Goal: Information Seeking & Learning: Learn about a topic

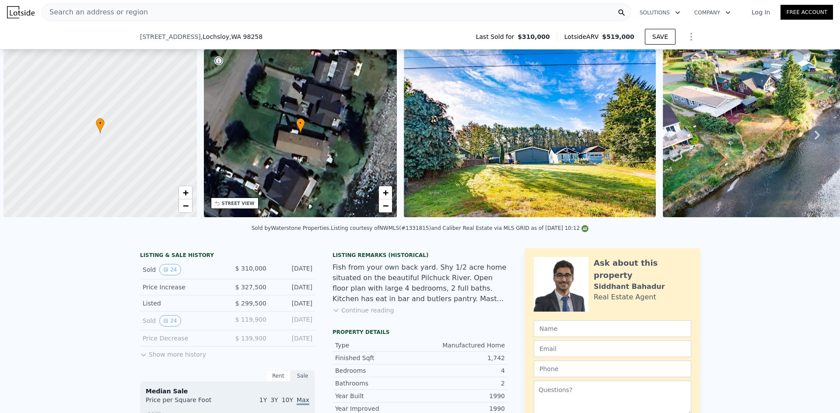
scroll to position [0, 3]
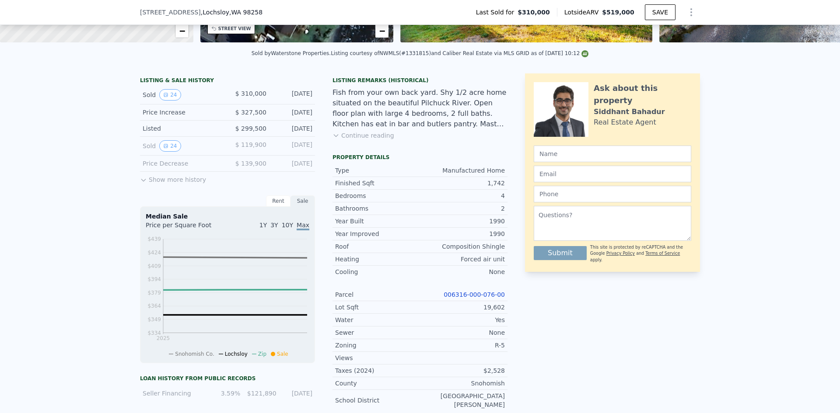
click at [401, 127] on div "Fish from your own back yard. Shy 1/2 acre home situated on the beautiful Pilch…" at bounding box center [419, 108] width 175 height 42
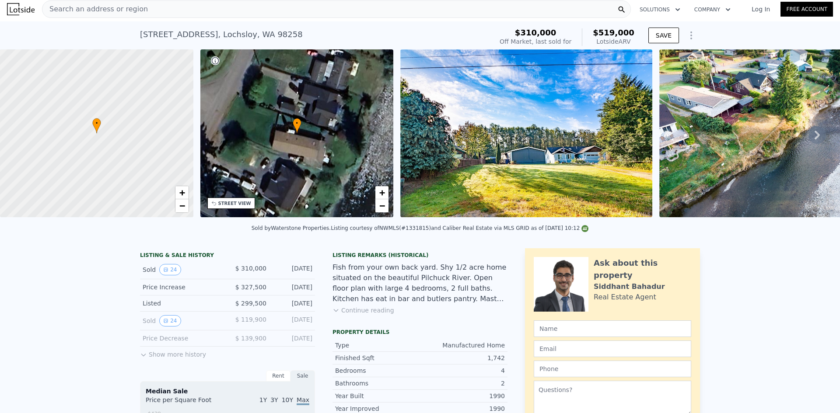
scroll to position [0, 0]
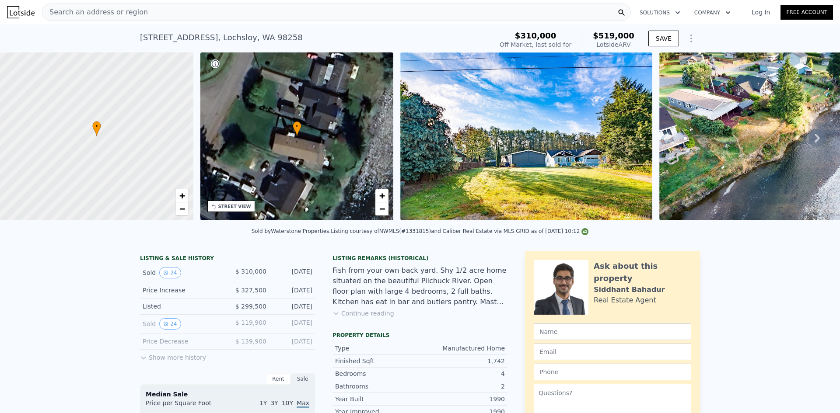
click at [324, 34] on div "6205 152nd Ave NE , Lochsloy , WA 98258 Sold Nov 2018 for $310k (~ARV $519k )" at bounding box center [314, 40] width 349 height 24
click at [359, 11] on div "Search an address or region" at bounding box center [336, 11] width 589 height 17
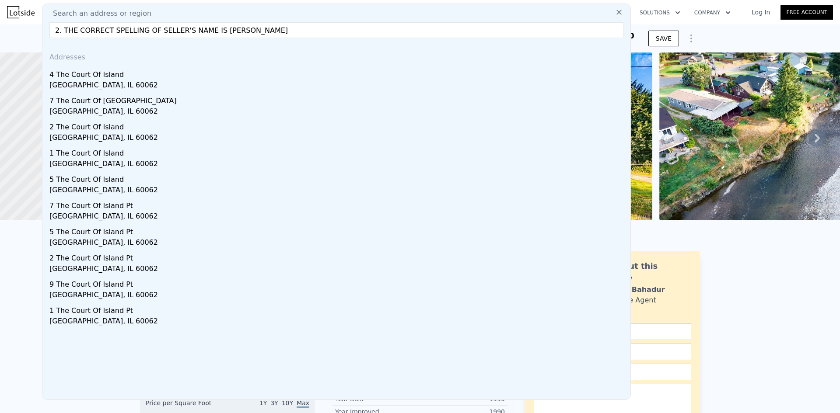
click at [269, 37] on input "2. THE CORRECT SPELLING OF SELLER'S NAME IS STARLETTA A JACKSON" at bounding box center [336, 30] width 574 height 16
click at [270, 36] on input "2. THE CORRECT SPELLING OF SELLER'S NAME IS STARLETTA A JACKSON" at bounding box center [336, 30] width 574 height 16
paste input "3716 S Gunnison Street, Tacoma, WA 98409"
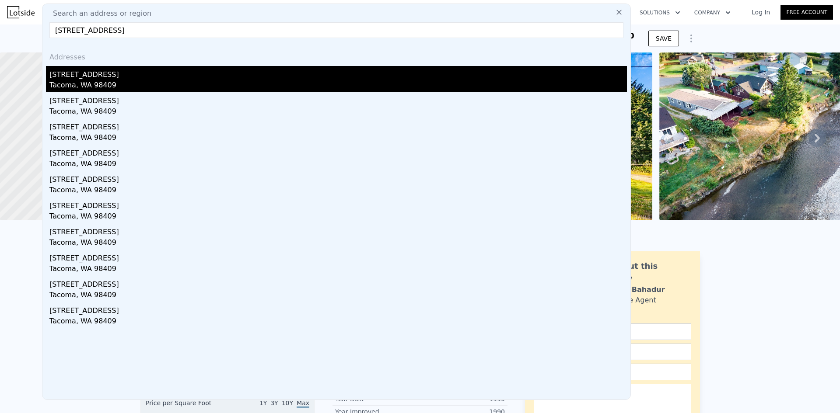
type input "3716 S Gunnison Street, Tacoma, WA 98409"
click at [149, 78] on div "[STREET_ADDRESS]" at bounding box center [337, 73] width 577 height 14
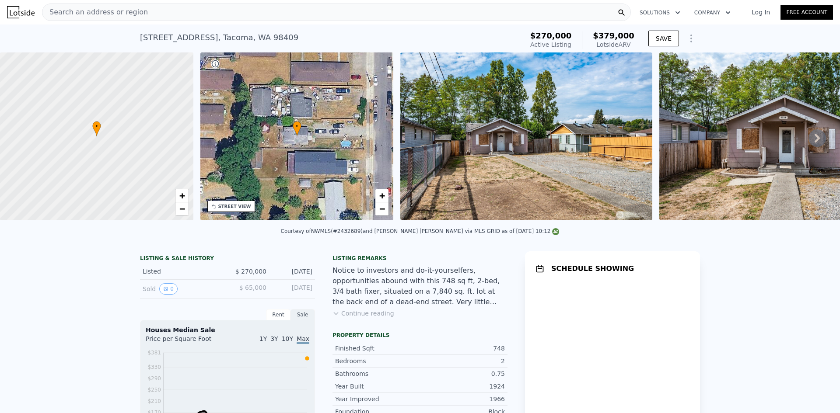
click at [433, 262] on div "Listing remarks" at bounding box center [419, 258] width 175 height 7
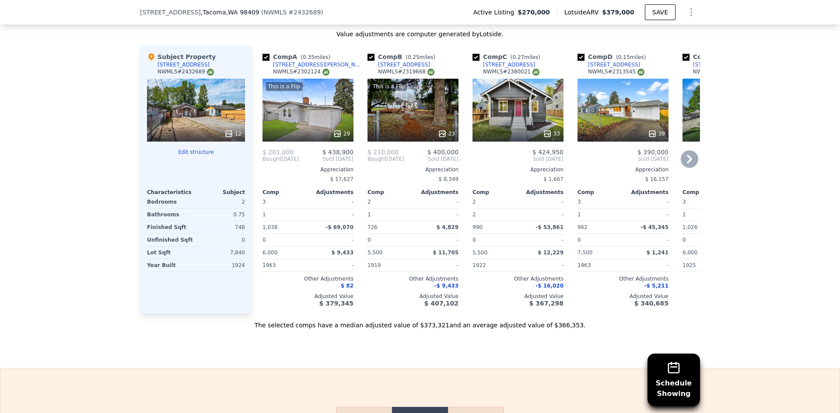
click at [408, 114] on div "This is a Flip 23" at bounding box center [412, 110] width 91 height 63
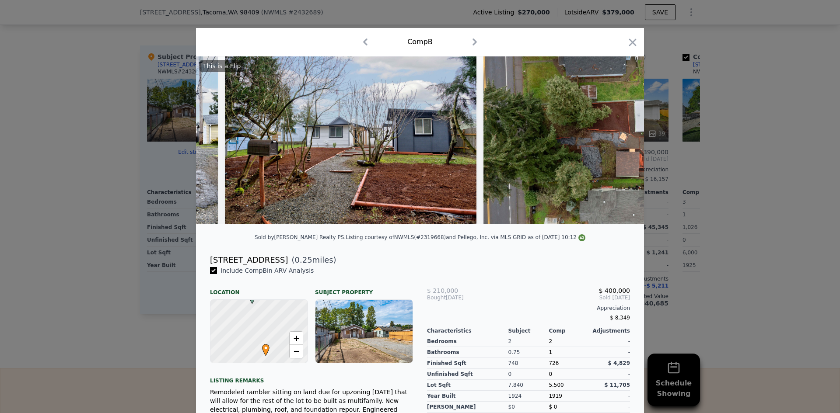
scroll to position [0, 5357]
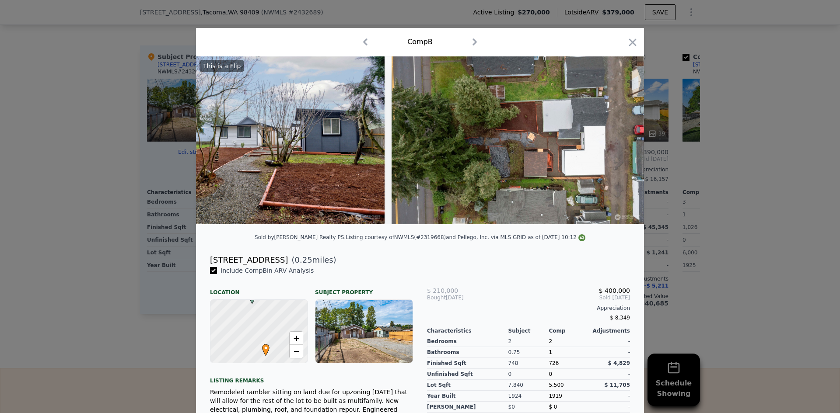
click at [746, 234] on div at bounding box center [420, 206] width 840 height 413
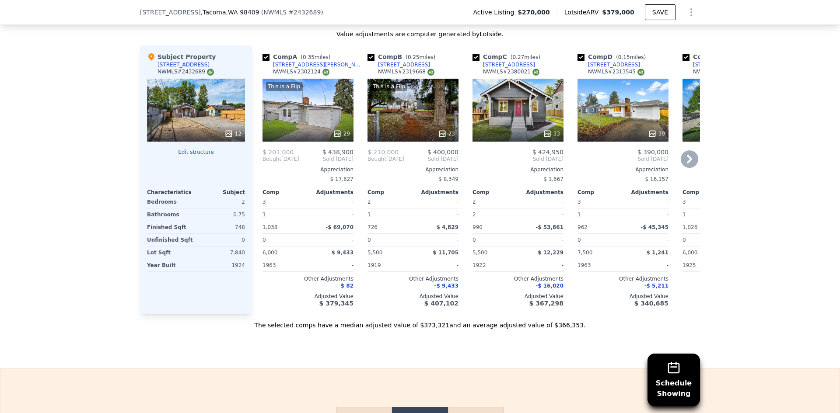
click at [396, 121] on div "This is a Flip 23" at bounding box center [412, 110] width 91 height 63
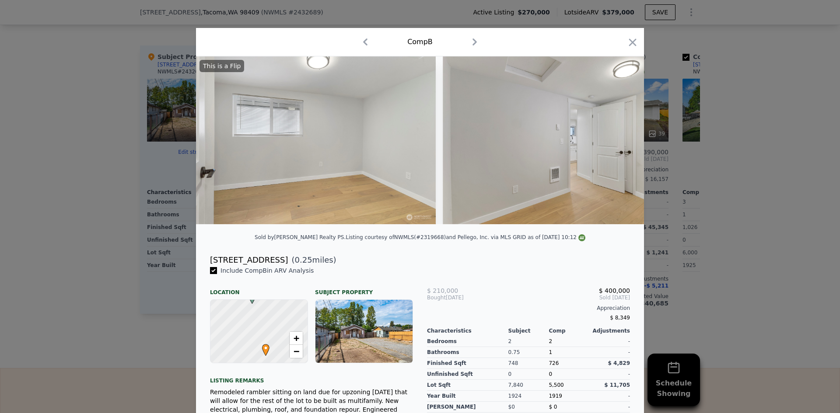
scroll to position [0, 2743]
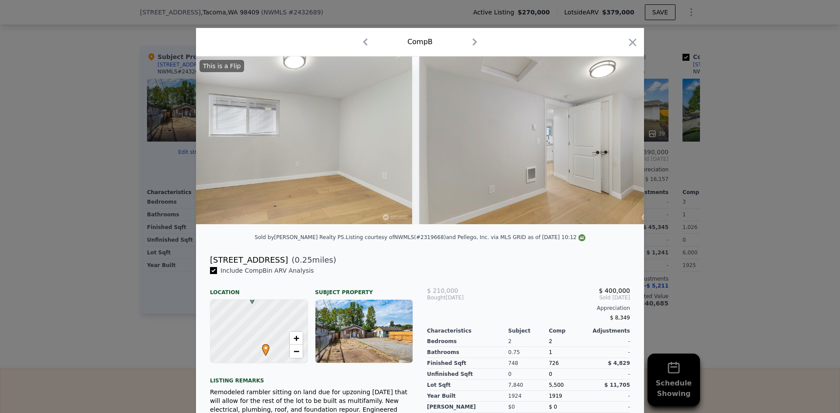
click at [721, 251] on div at bounding box center [420, 206] width 840 height 413
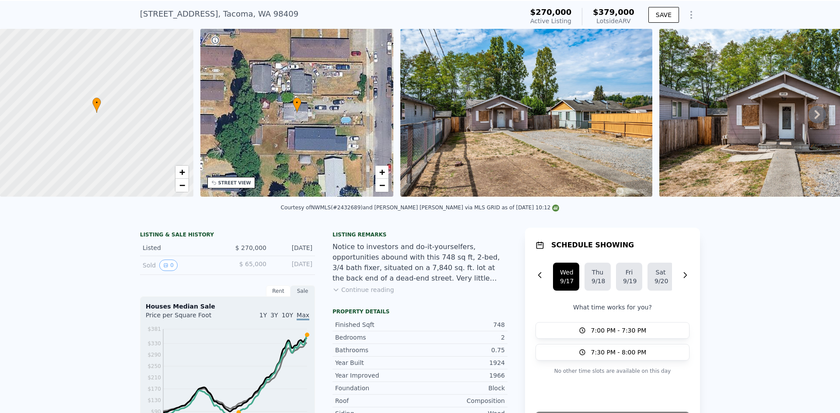
scroll to position [3, 0]
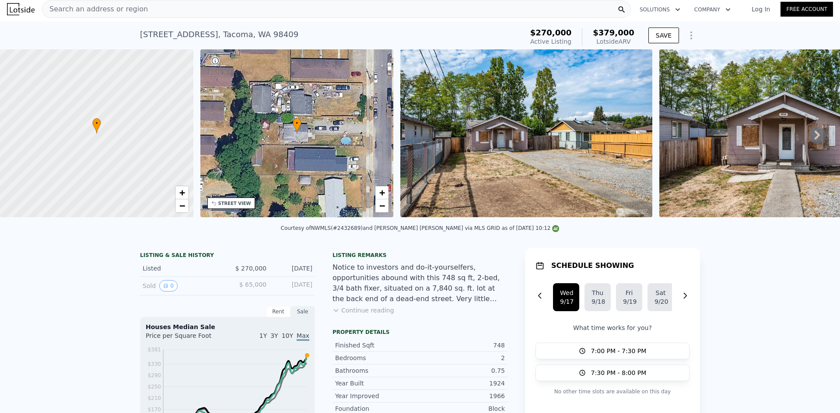
click at [313, 10] on div "Search an address or region" at bounding box center [336, 8] width 589 height 17
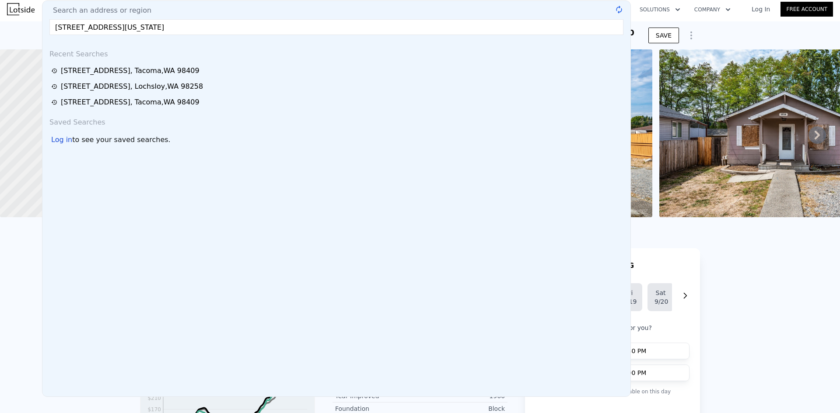
click at [258, 25] on input "4717 S Alaska Street, Tacoma, WA 98408" at bounding box center [336, 27] width 574 height 16
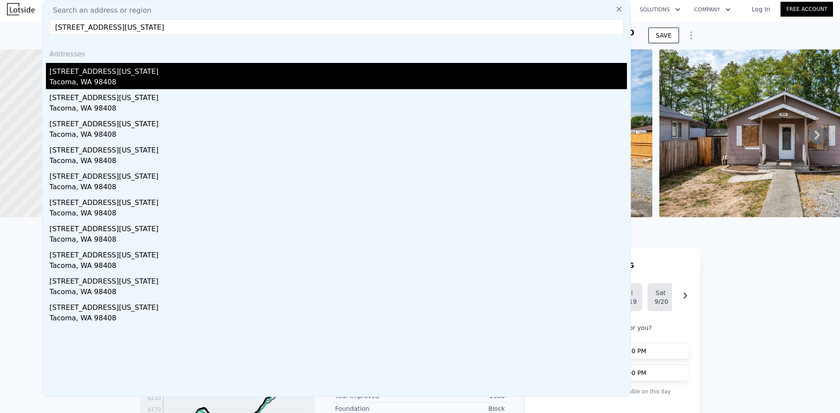
type input "4717 S Alaska Street, Tacoma, WA 98408"
click at [160, 73] on div "4717 S Alaska St" at bounding box center [337, 70] width 577 height 14
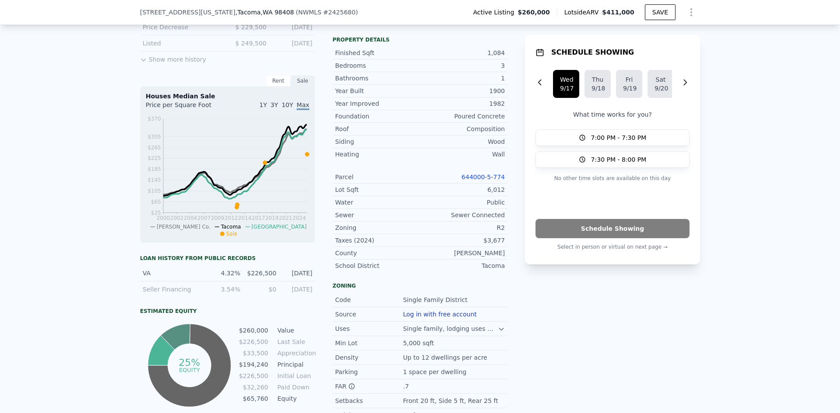
scroll to position [219, 0]
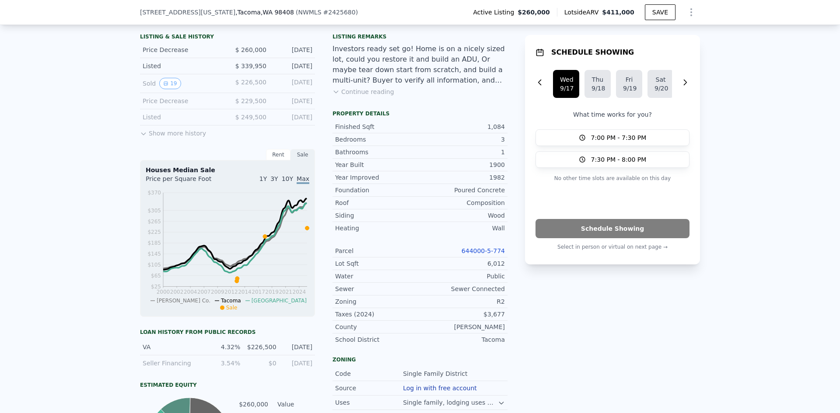
click at [485, 254] on link "644000-5-774" at bounding box center [482, 250] width 43 height 7
drag, startPoint x: 508, startPoint y: 256, endPoint x: 466, endPoint y: 257, distance: 41.5
click at [466, 257] on div "LISTING & SALE HISTORY Price Decrease $ 260,000 Sep 12, 2025 Listed $ 339,950 A…" at bounding box center [420, 277] width 560 height 495
copy link "644000-5-774"
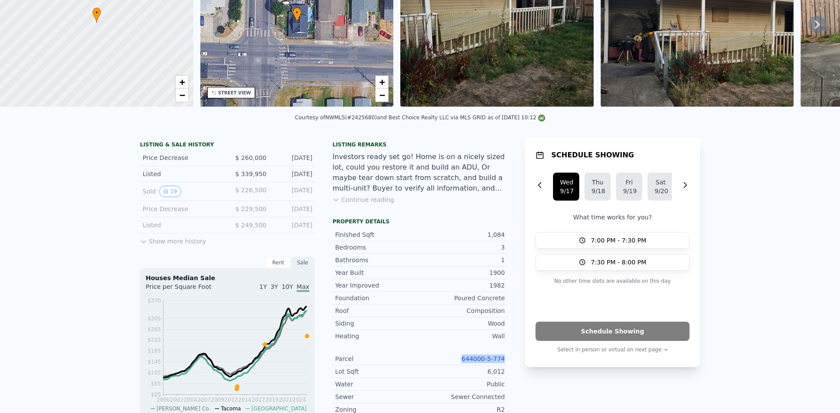
scroll to position [0, 0]
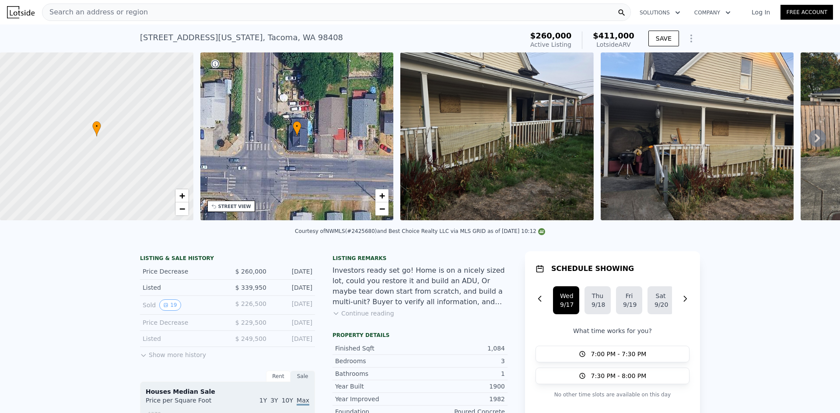
click at [330, 13] on div "Search an address or region" at bounding box center [336, 11] width 589 height 17
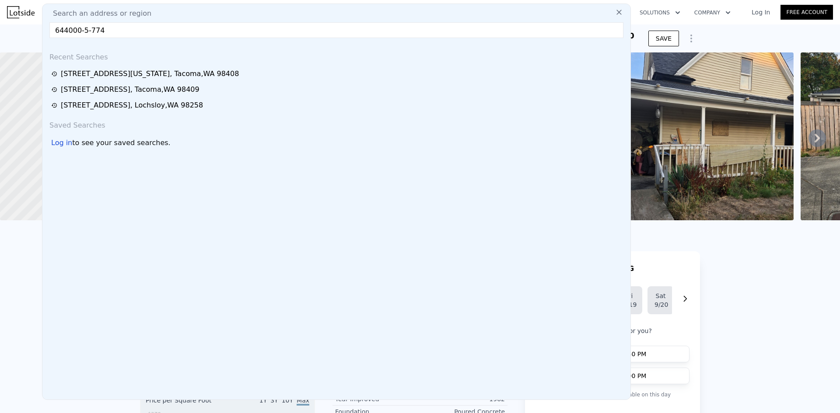
click at [311, 34] on input "644000-5-774" at bounding box center [336, 30] width 574 height 16
paste input "198 Olympia Street N, Tenino, WA 98589"
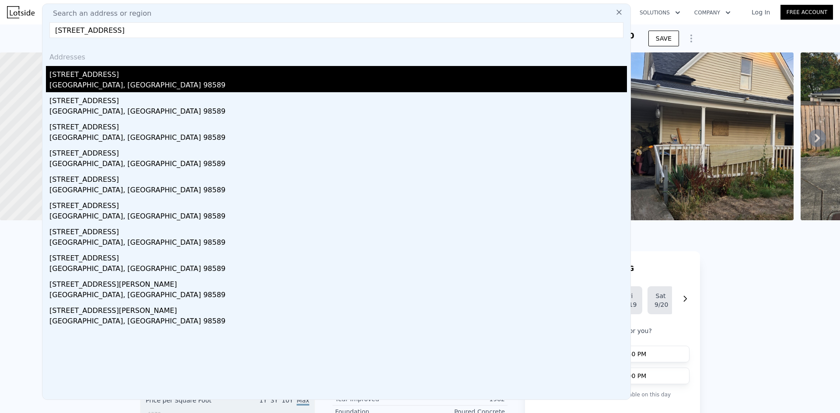
type input "198 Olympia Street N, Tenino, WA 98589"
click at [194, 68] on div "[STREET_ADDRESS]" at bounding box center [337, 73] width 577 height 14
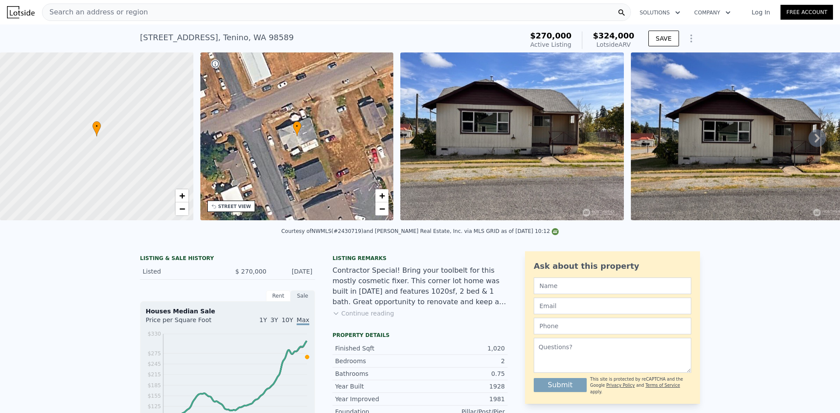
click at [299, 10] on div "Search an address or region" at bounding box center [336, 11] width 589 height 17
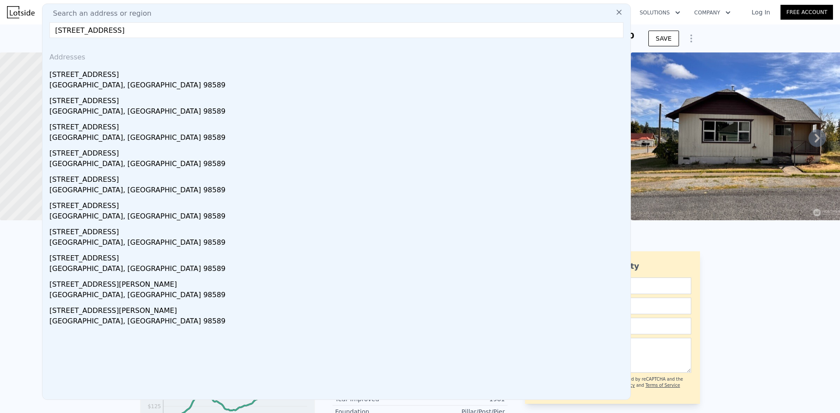
click at [230, 28] on input "198 Olympia Street N, Tenino, WA 98589" at bounding box center [336, 30] width 574 height 16
paste input "3716 S Gunnison St, Tacoma, WA 9840"
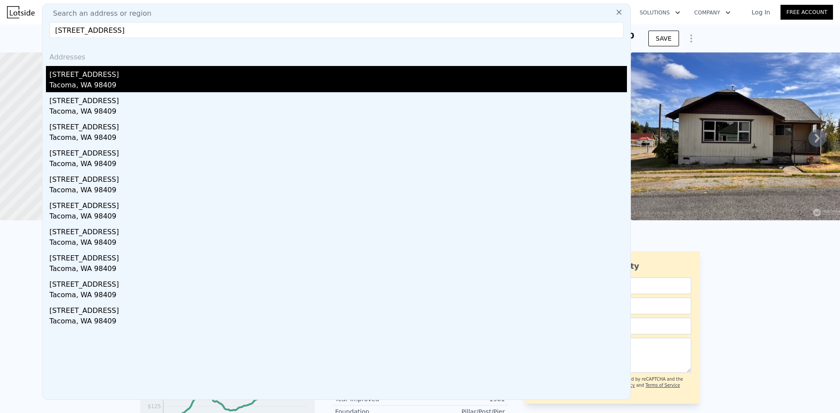
type input "3716 S Gunnison St, Tacoma, WA 98409"
click at [181, 72] on div "[STREET_ADDRESS]" at bounding box center [337, 73] width 577 height 14
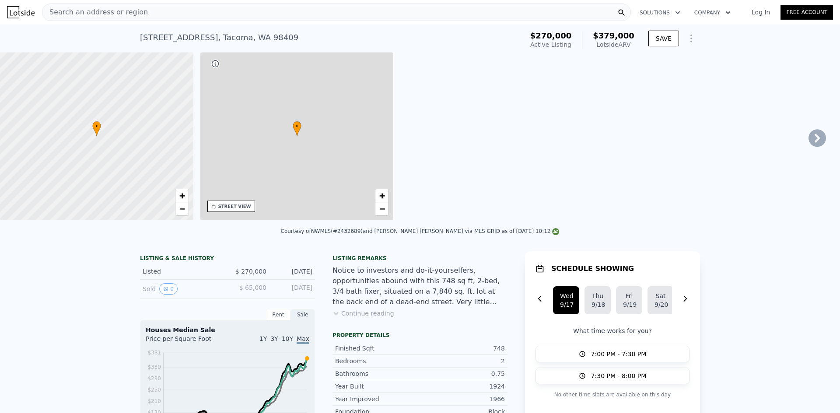
type input "0.75"
type input "2"
type input "726"
type input "1038"
type input "4500"
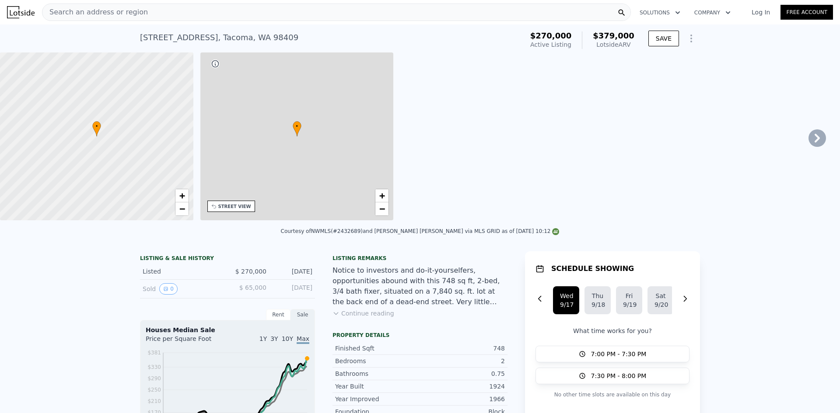
type input "9750"
type input "$ 379,000"
type input "$ 63,083"
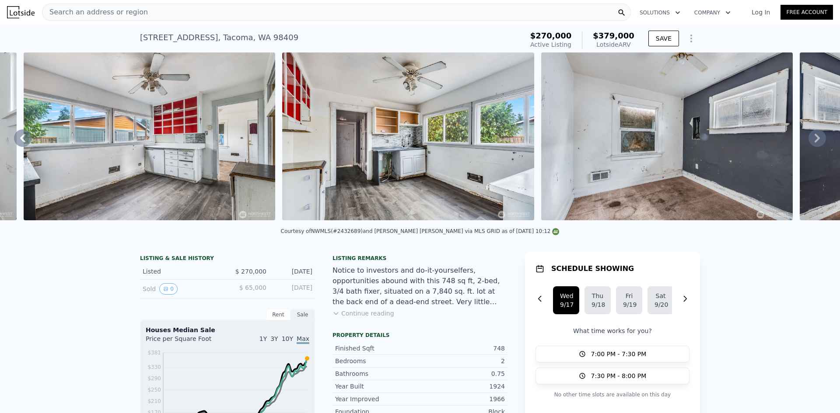
scroll to position [0, 1176]
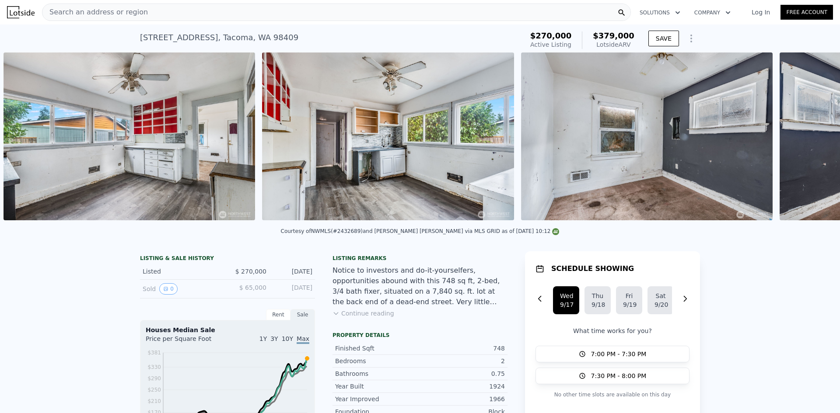
click at [383, 275] on div "Notice to investors and do-it-yourselfers, opportunities abound with this 748 s…" at bounding box center [419, 286] width 175 height 42
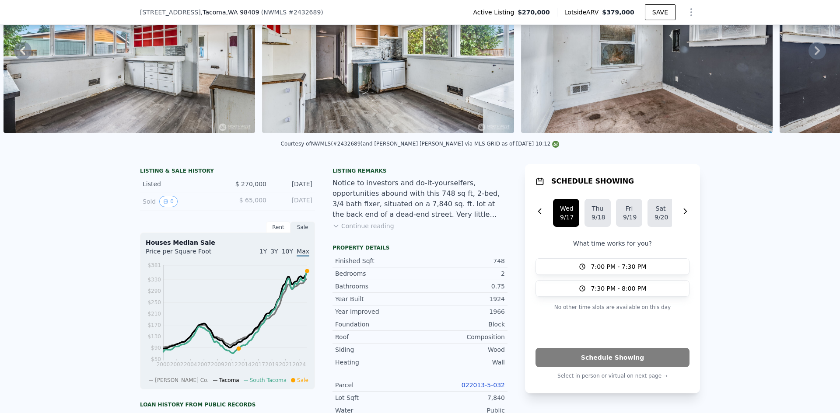
scroll to position [172, 0]
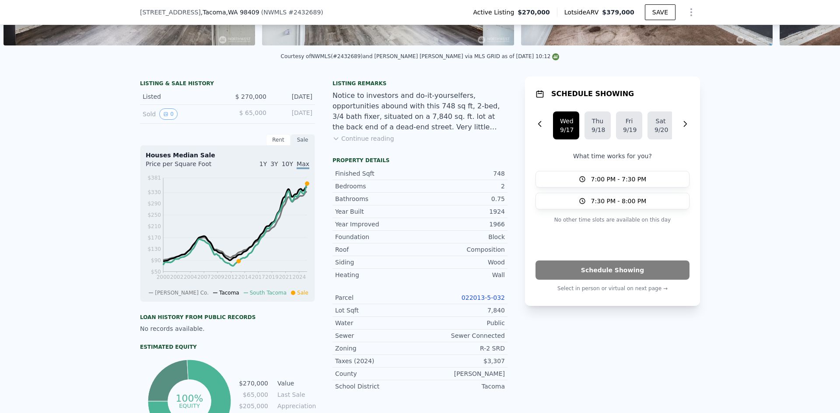
click at [490, 301] on link "022013-5-032" at bounding box center [482, 297] width 43 height 7
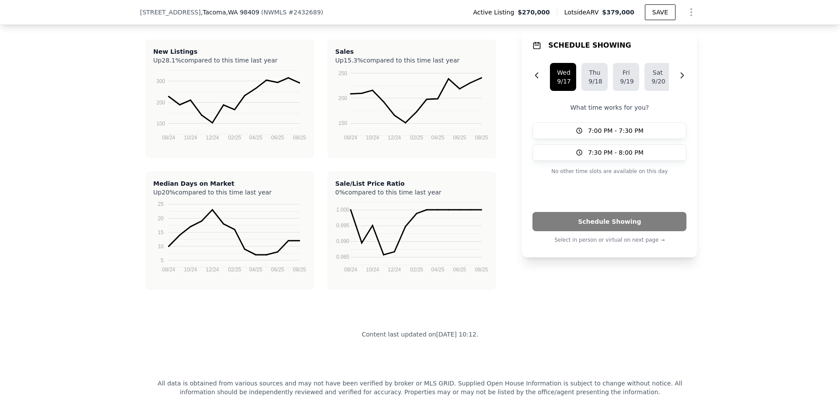
scroll to position [1659, 0]
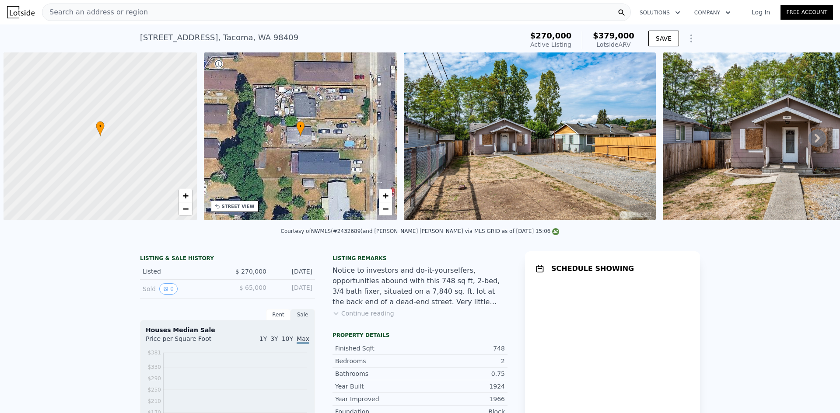
scroll to position [0, 3]
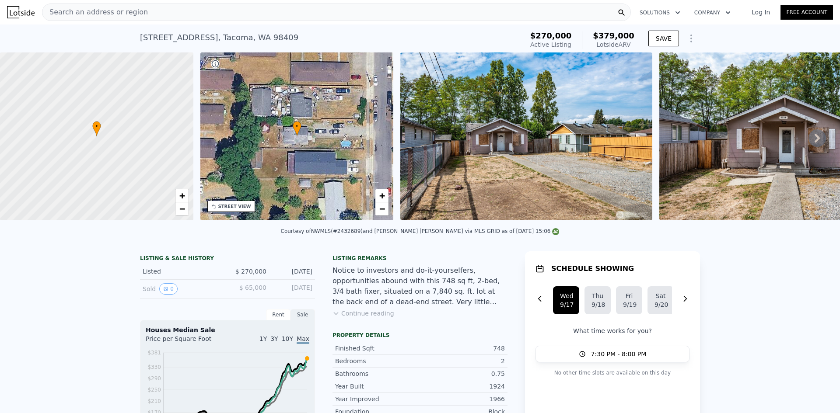
click at [323, 9] on div "Search an address or region" at bounding box center [336, 11] width 589 height 17
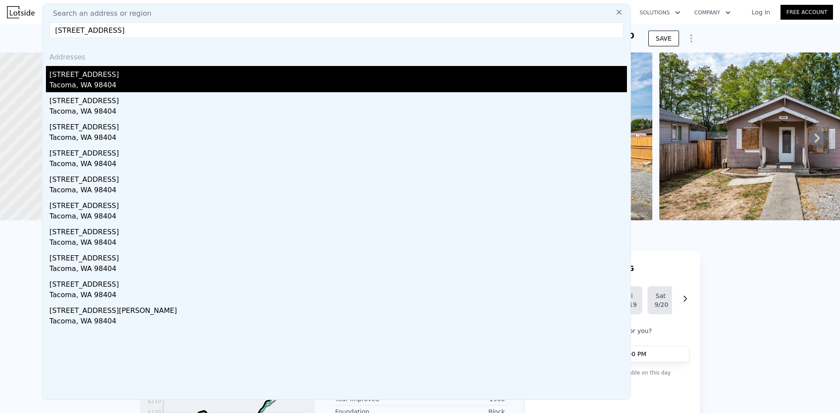
type input "[STREET_ADDRESS]"
click at [141, 83] on div "Tacoma, WA 98404" at bounding box center [337, 86] width 577 height 12
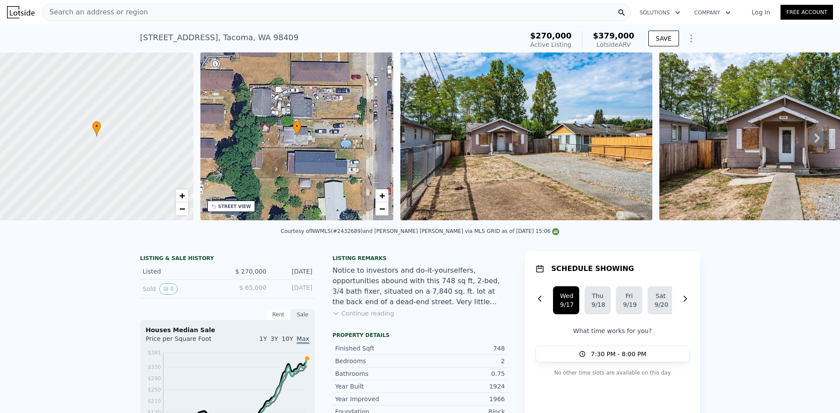
type input "4"
type input "2.75"
type input "792"
type input "1480"
type input "5000"
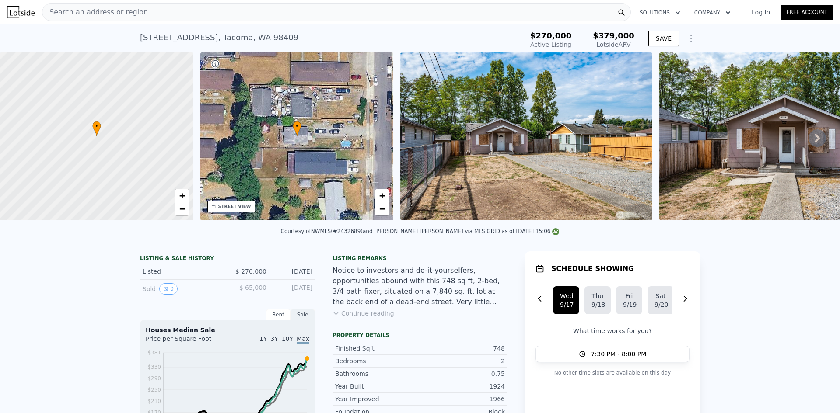
type input "8276"
type input "$ 444,000"
type input "$ 92,524"
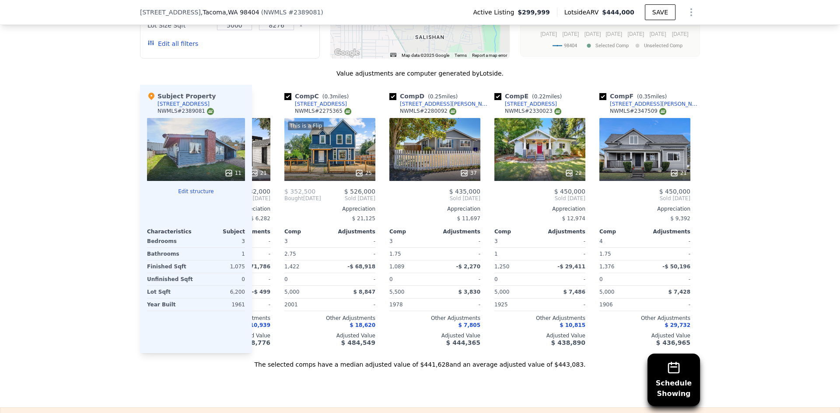
scroll to position [0, 171]
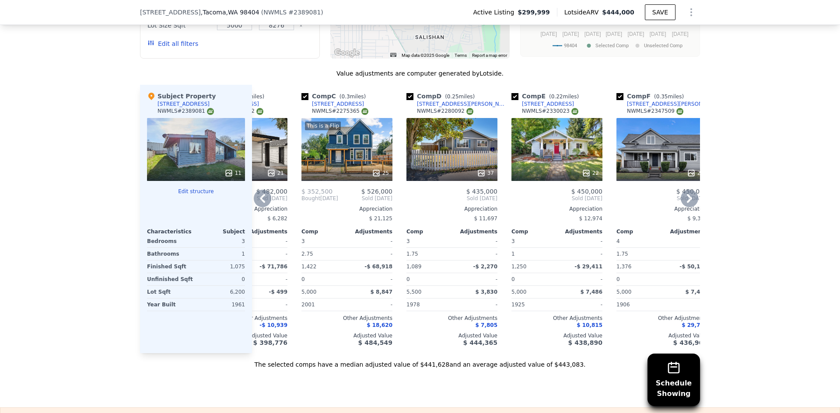
click at [454, 187] on div "Comp D ( 0.25 miles) 3711 E Howe St NWMLS # 2280092 37 $ 435,000 Sold Sep 2024 …" at bounding box center [452, 219] width 98 height 268
click at [466, 171] on div "37" at bounding box center [451, 149] width 91 height 63
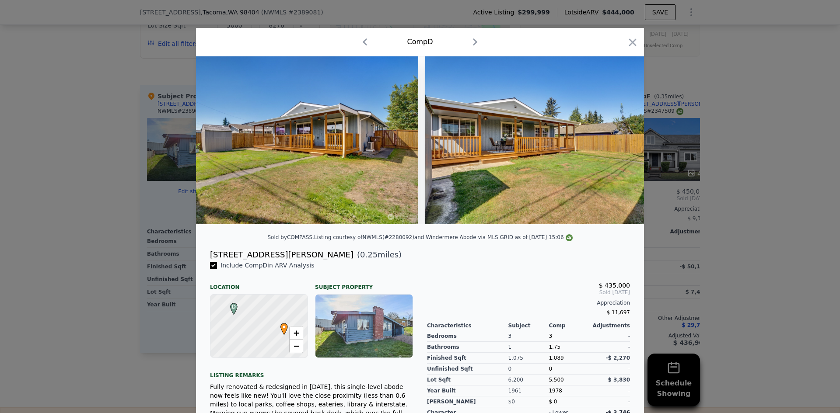
scroll to position [0, 8084]
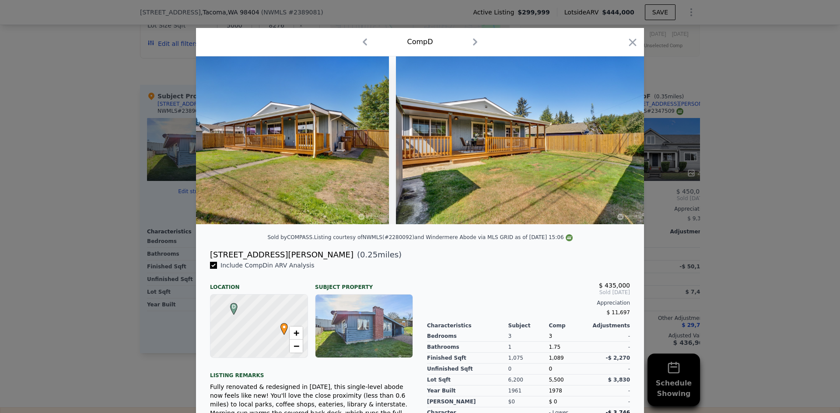
click at [742, 229] on div at bounding box center [420, 206] width 840 height 413
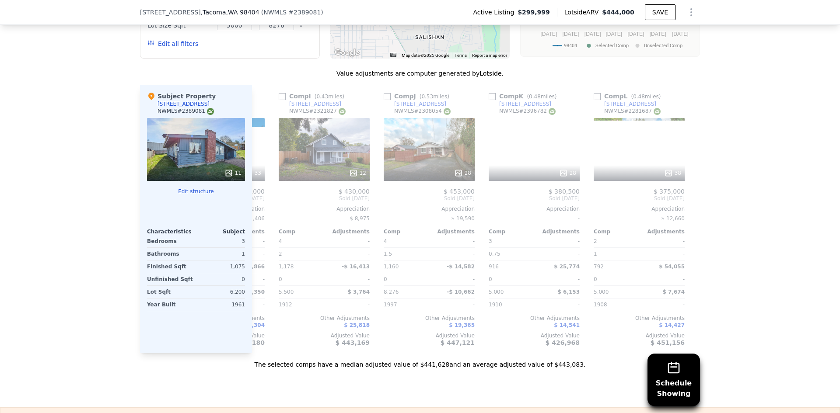
scroll to position [0, 833]
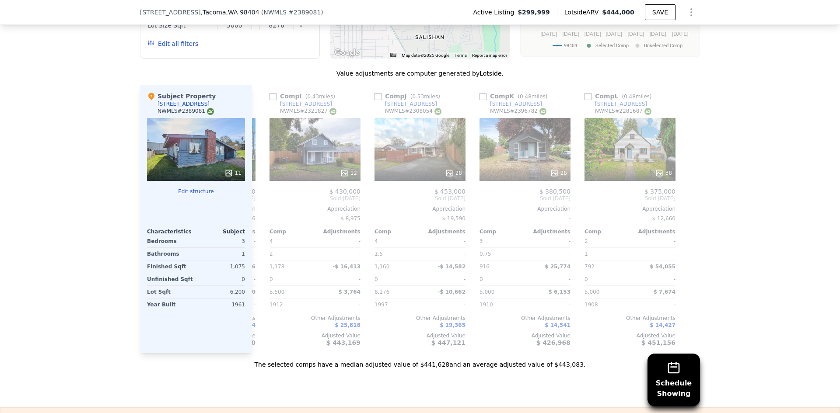
click at [763, 215] on div "Schedule Showing We found 12 sales that match your search Listings provided by …" at bounding box center [420, 124] width 840 height 489
click at [695, 141] on div at bounding box center [693, 219] width 14 height 268
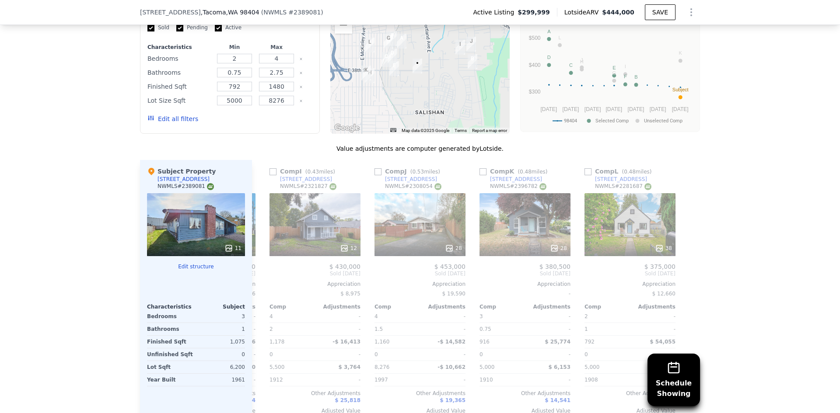
scroll to position [959, 0]
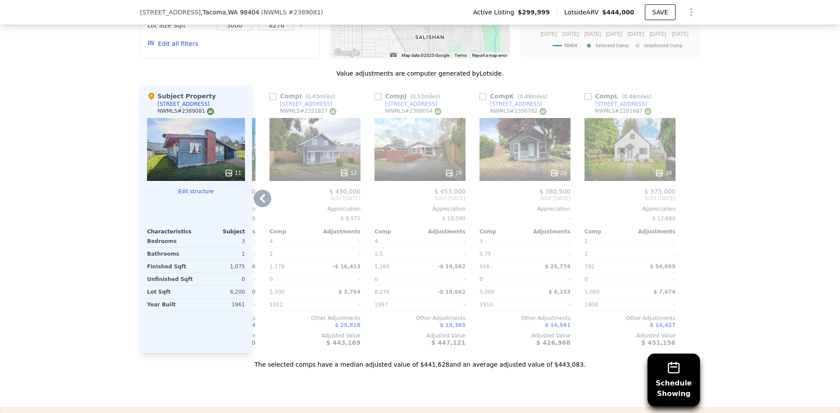
click at [425, 164] on div "28" at bounding box center [419, 149] width 91 height 63
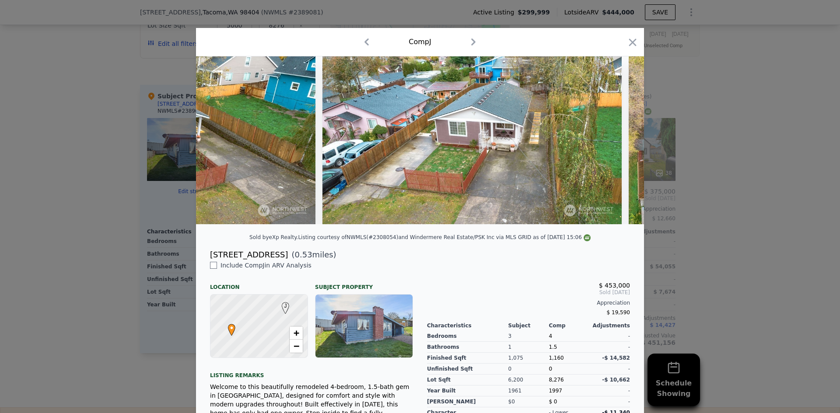
scroll to position [0, 6029]
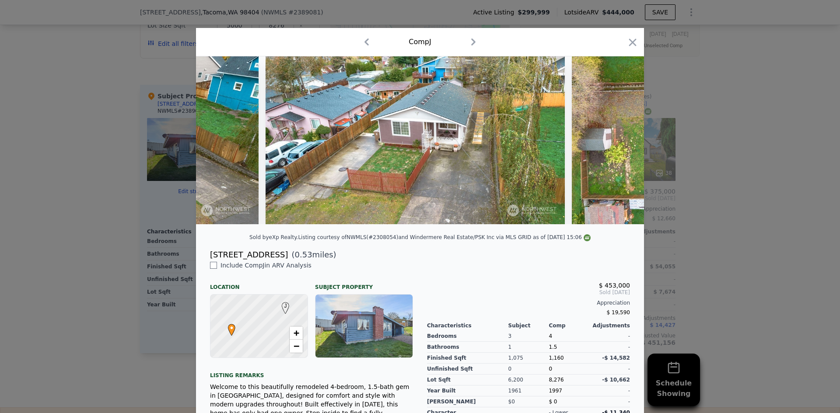
click at [729, 220] on div at bounding box center [420, 206] width 840 height 413
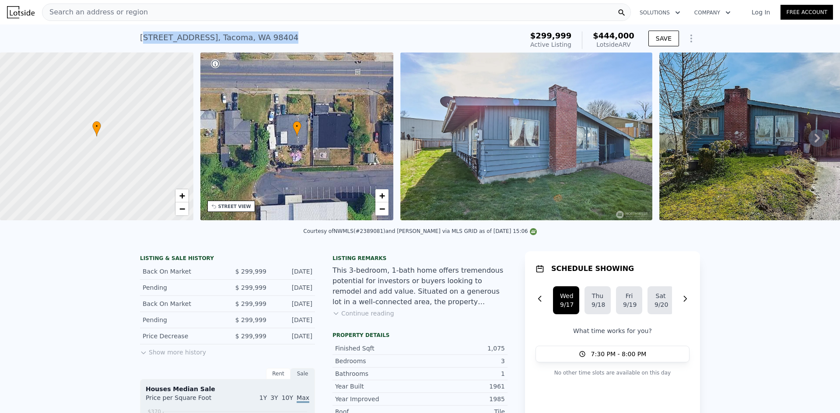
drag, startPoint x: 304, startPoint y: 30, endPoint x: 139, endPoint y: 41, distance: 165.2
click at [140, 41] on div "1416 E 38th St , Tacoma , WA 98404 Active at $299,999 (~ARV $444k )" at bounding box center [330, 40] width 380 height 24
click at [136, 38] on div "1416 E 38th St , Tacoma , WA 98404 Active at $299,999 (~ARV $444k ) $299,999 Ac…" at bounding box center [420, 38] width 840 height 28
drag, startPoint x: 136, startPoint y: 38, endPoint x: 258, endPoint y: 37, distance: 122.4
click at [258, 37] on div "1416 E 38th St , Tacoma , WA 98404 Active at $299,999 (~ARV $444k ) $299,999 Ac…" at bounding box center [420, 38] width 840 height 28
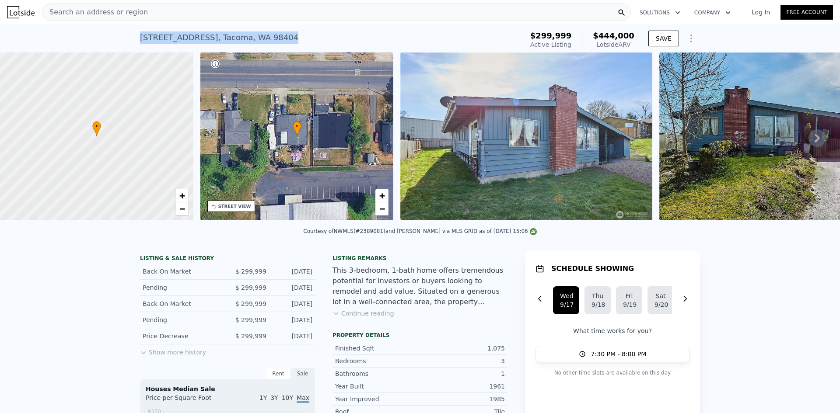
click at [472, 30] on div "1416 E 38th St , Tacoma , WA 98404 Active at $299,999 (~ARV $444k )" at bounding box center [330, 40] width 380 height 24
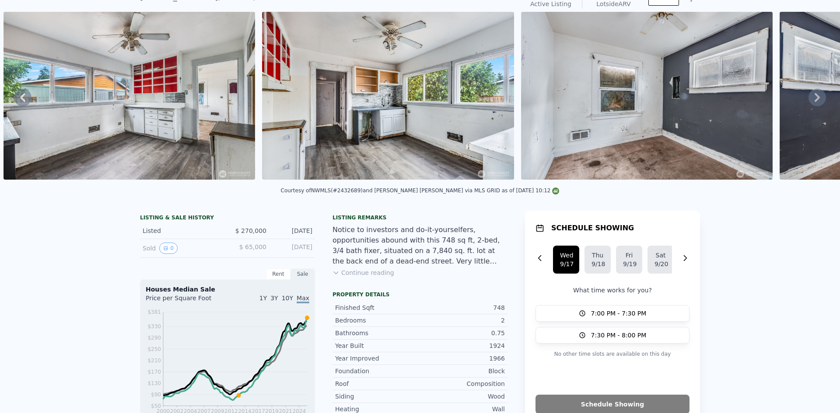
scroll to position [3, 0]
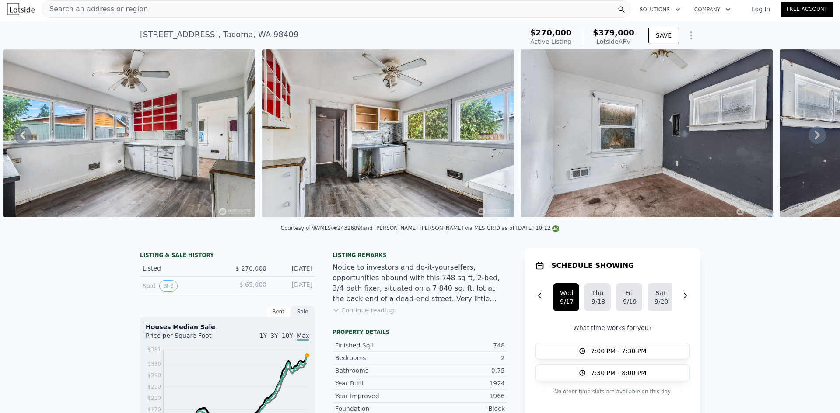
click at [256, 11] on div "Search an address or region" at bounding box center [336, 8] width 589 height 17
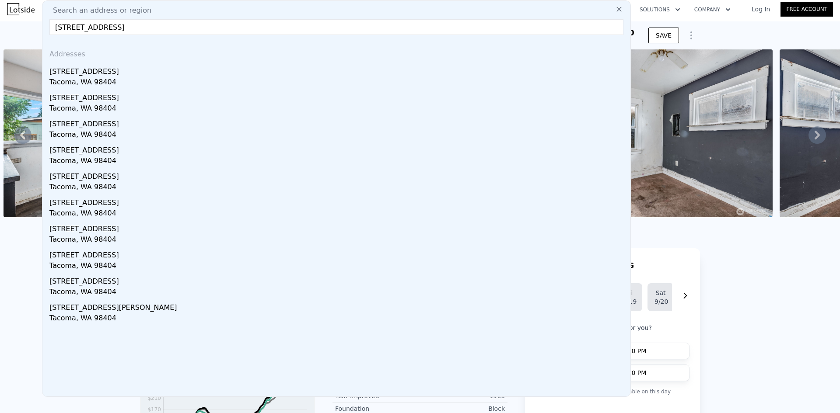
click at [189, 29] on input "[STREET_ADDRESS]" at bounding box center [336, 27] width 574 height 16
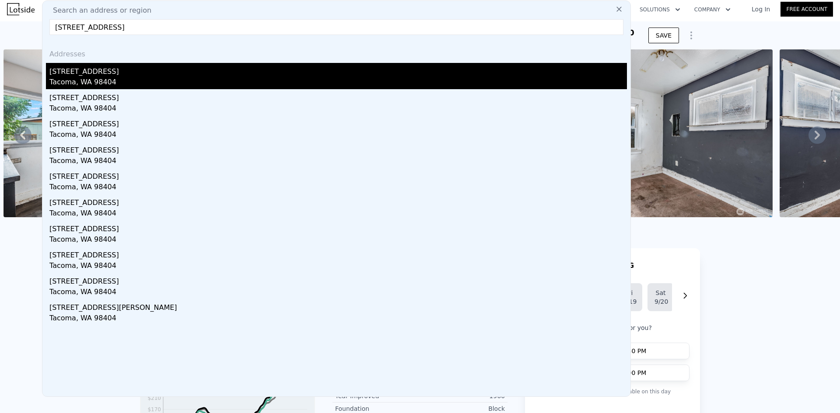
type input "[STREET_ADDRESS]"
click at [132, 73] on div "[STREET_ADDRESS]" at bounding box center [337, 70] width 577 height 14
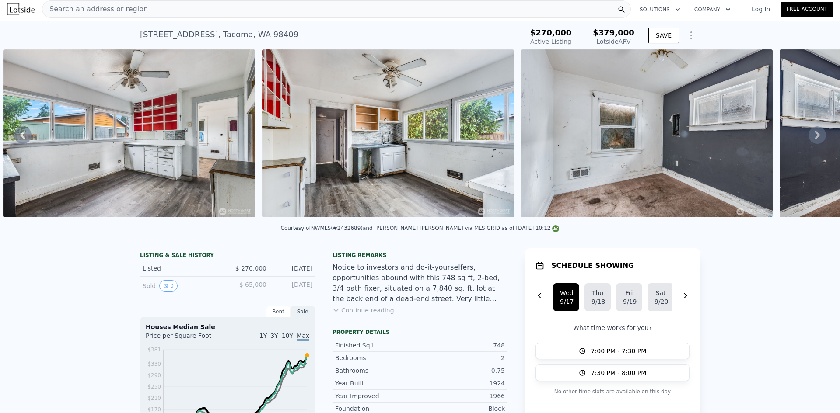
type input "4"
type input "2.75"
type input "792"
type input "1480"
type input "5000"
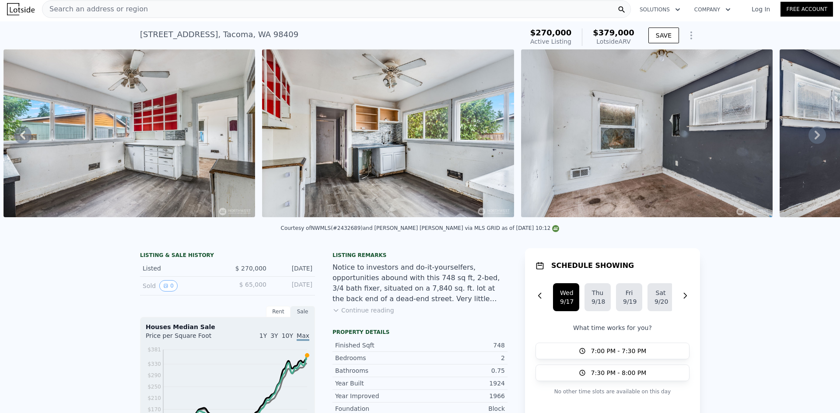
type input "8276"
type input "$ 444,000"
type input "$ 92,524"
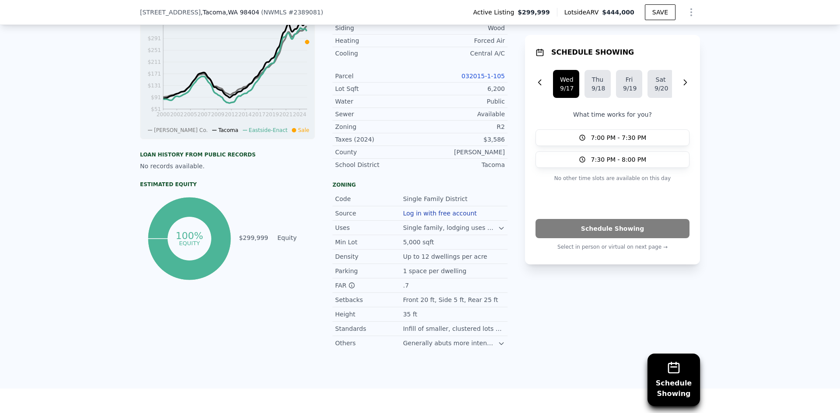
scroll to position [875, 0]
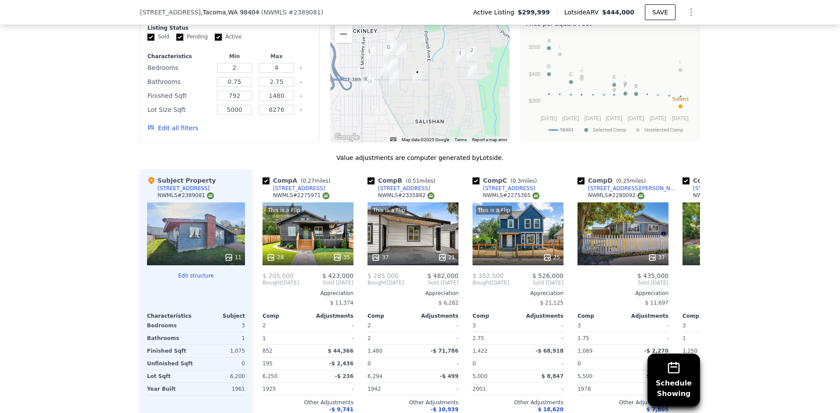
click at [778, 202] on div "Schedule Showing We found 12 sales that match your search Listings provided by …" at bounding box center [420, 209] width 840 height 489
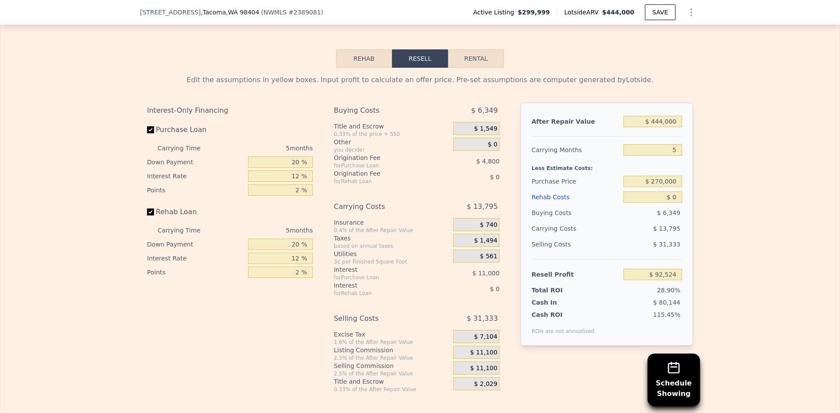
scroll to position [1355, 0]
click at [292, 168] on input "20 %" at bounding box center [280, 162] width 65 height 11
type input "10 %"
type input "$ 90,549"
type input "10 %"
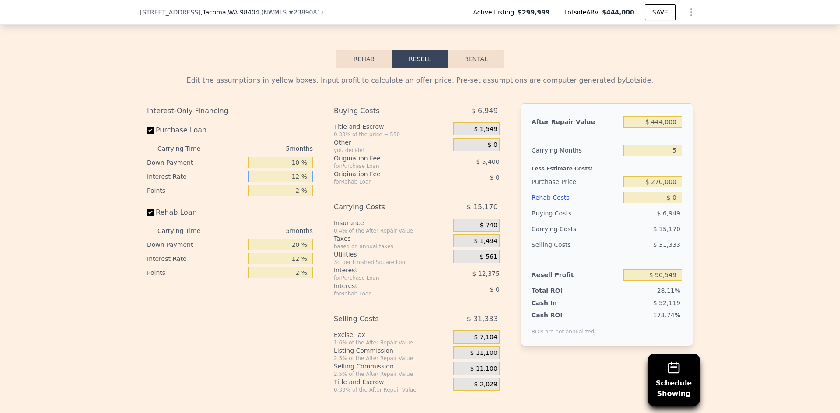
click at [297, 182] on input "12 %" at bounding box center [280, 176] width 65 height 11
type input "1 %"
type input "$ 101,799"
type input "9 %"
type input "$ 92,799"
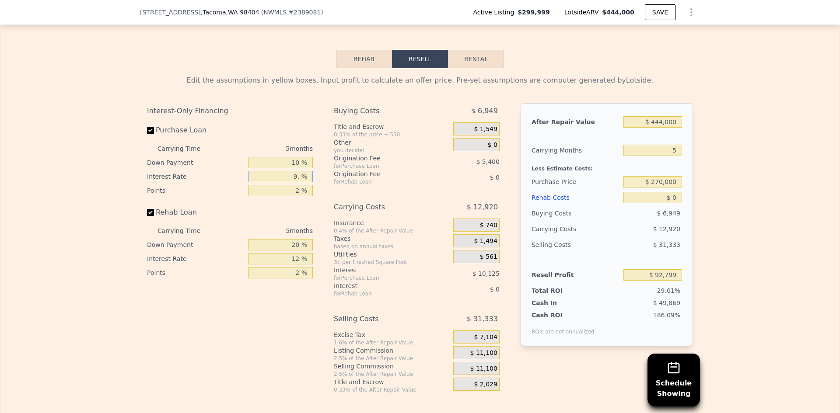
type input "9.5 %"
type input "$ 92,239"
type input "9.5 %"
click at [298, 196] on input "2 %" at bounding box center [280, 190] width 65 height 11
type input "1 %"
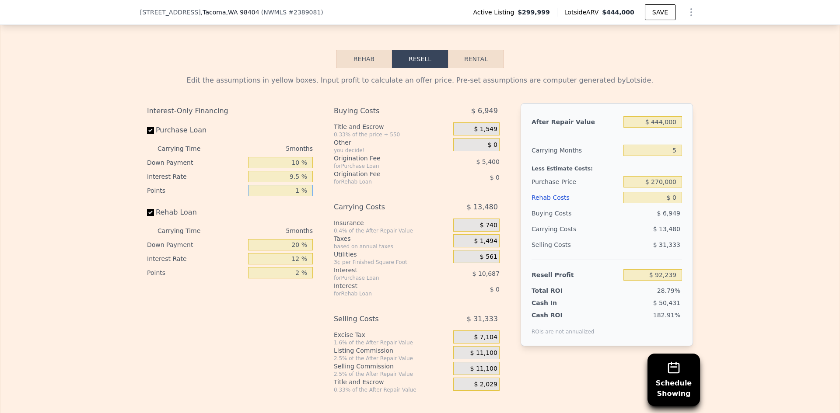
type input "$ 94,939"
type input "1 %"
click at [296, 251] on input "20 %" at bounding box center [280, 244] width 65 height 11
type input "2 %"
type input "10 %"
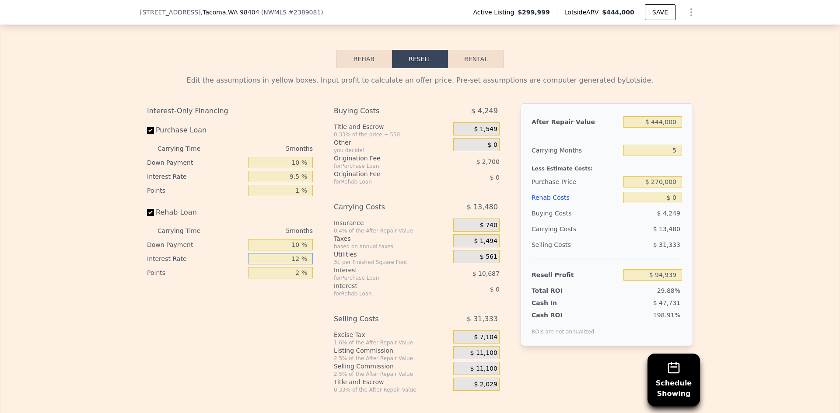
click at [297, 265] on input "12 %" at bounding box center [280, 258] width 65 height 11
type input "1 %"
type input "9.5 %"
click at [297, 279] on input "2 %" at bounding box center [280, 272] width 65 height 11
type input "1 %"
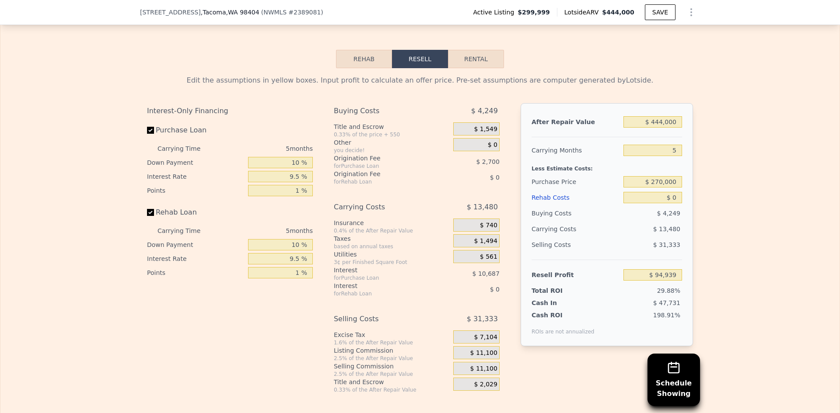
click at [377, 219] on div "Carrying Costs $ 13,480" at bounding box center [417, 208] width 166 height 19
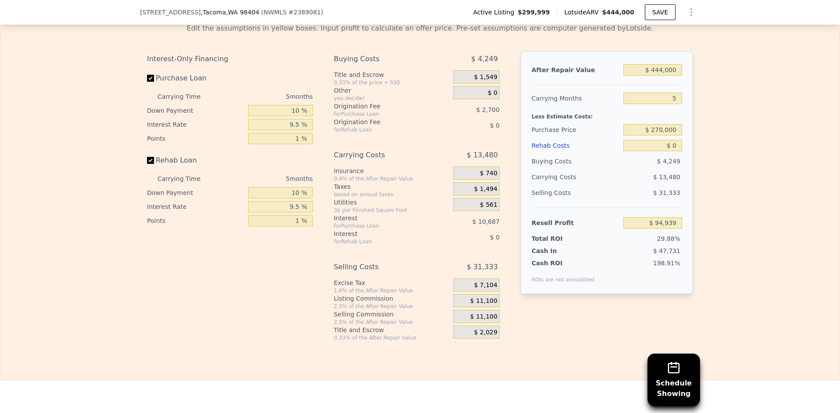
scroll to position [1487, 0]
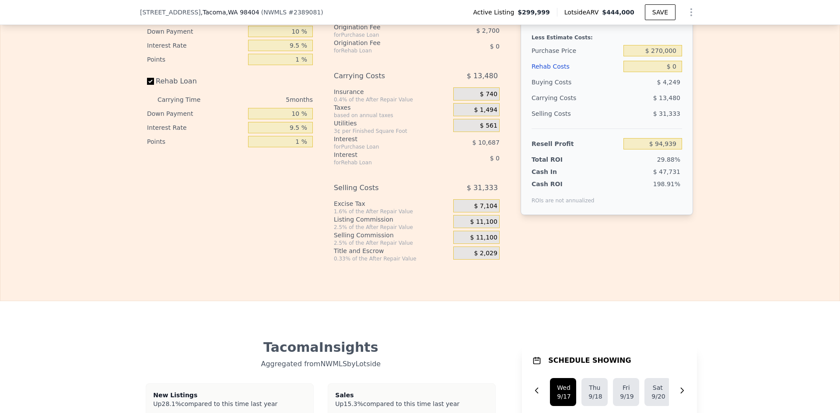
click at [484, 226] on span "$ 11,100" at bounding box center [483, 222] width 27 height 8
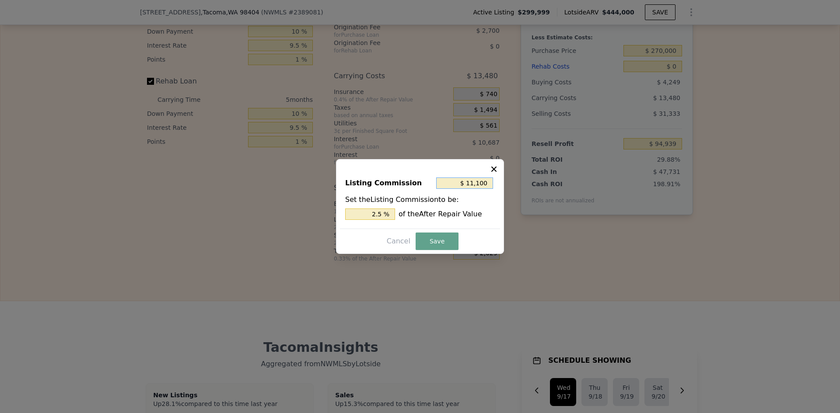
click at [479, 180] on input "$ 11,100" at bounding box center [464, 183] width 57 height 11
type input "$ 5"
type input "0.001 %"
type input "$ 50"
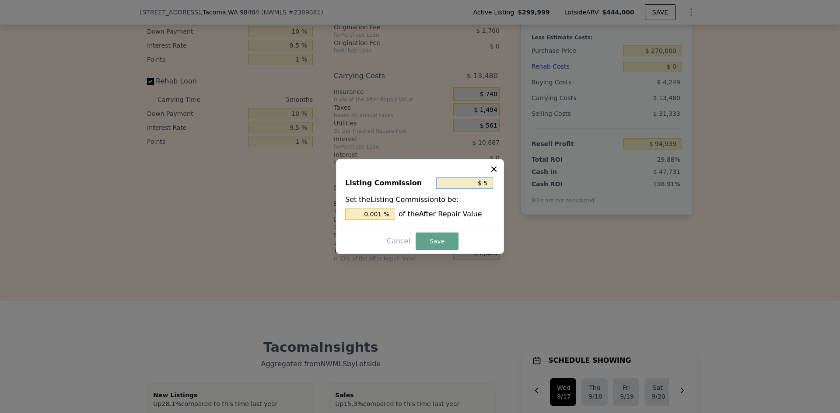
type input "0.011 %"
type input "$ 500"
type input "0.113 %"
type input "$ 500"
click at [446, 244] on button "Save" at bounding box center [436, 241] width 43 height 17
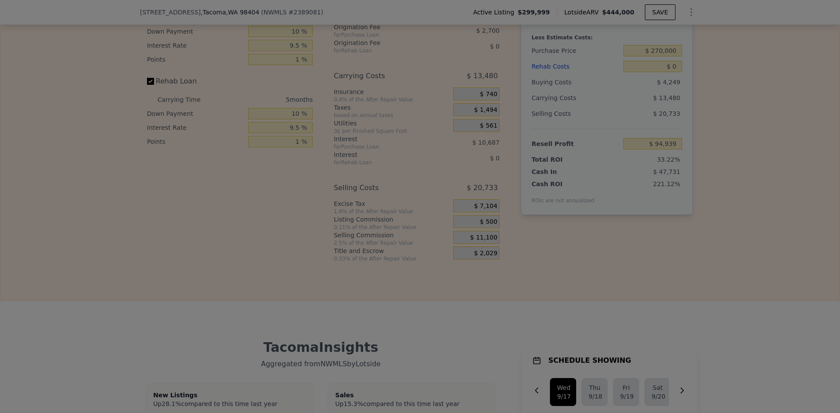
type input "$ 105,539"
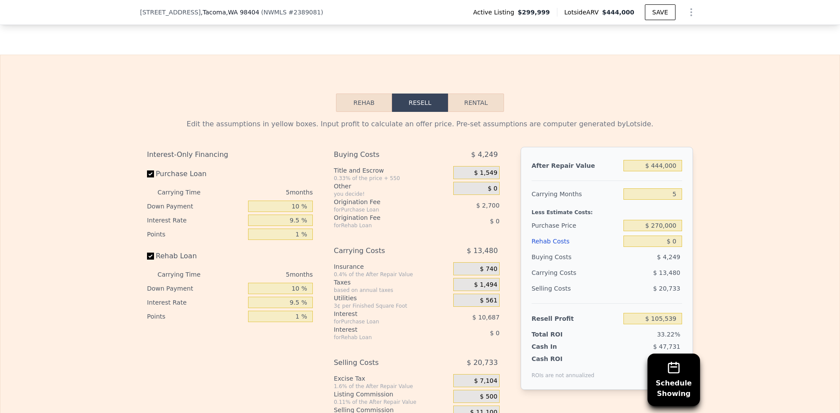
scroll to position [1355, 0]
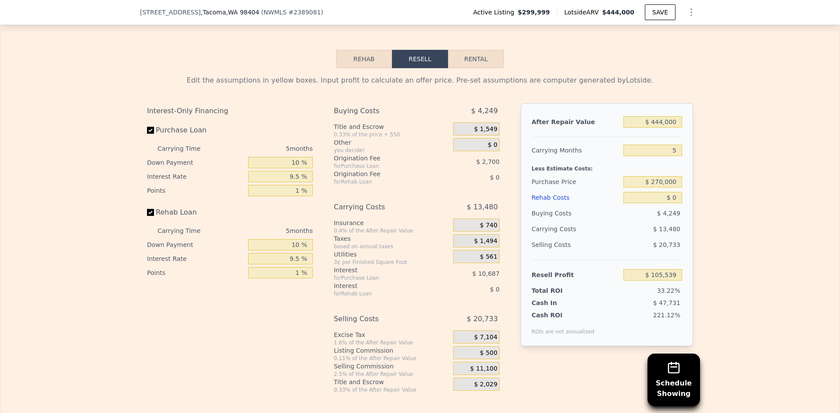
click at [488, 133] on span "$ 1,549" at bounding box center [485, 129] width 23 height 8
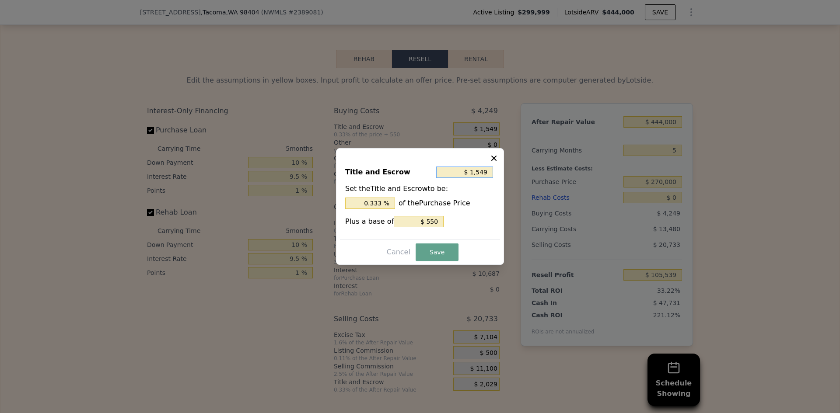
click at [477, 171] on input "$ 1,549" at bounding box center [464, 172] width 57 height 11
click at [496, 153] on button at bounding box center [494, 157] width 10 height 10
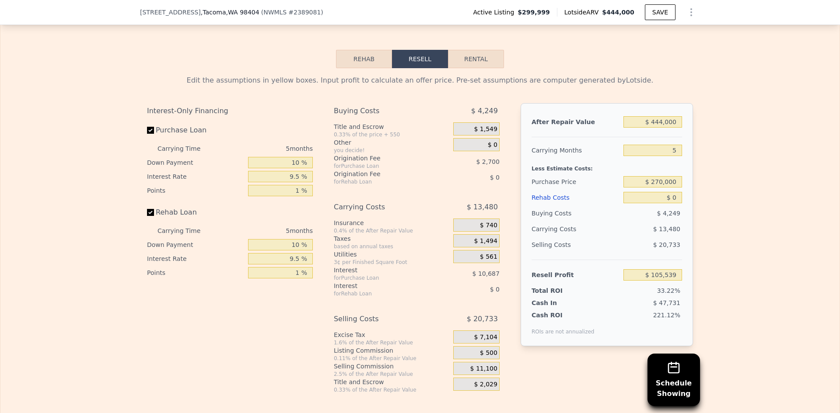
click at [486, 133] on span "$ 1,549" at bounding box center [485, 129] width 23 height 8
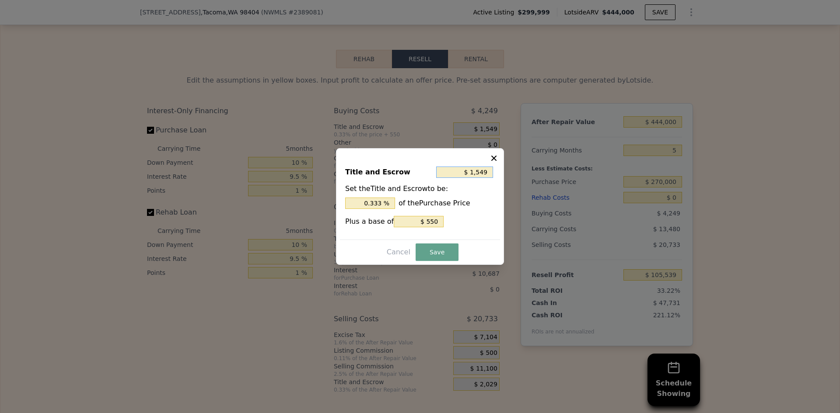
click at [481, 178] on input "$ 1,549" at bounding box center [464, 172] width 57 height 11
type input "$ 2"
type input "0.001 %"
type input "$ 20"
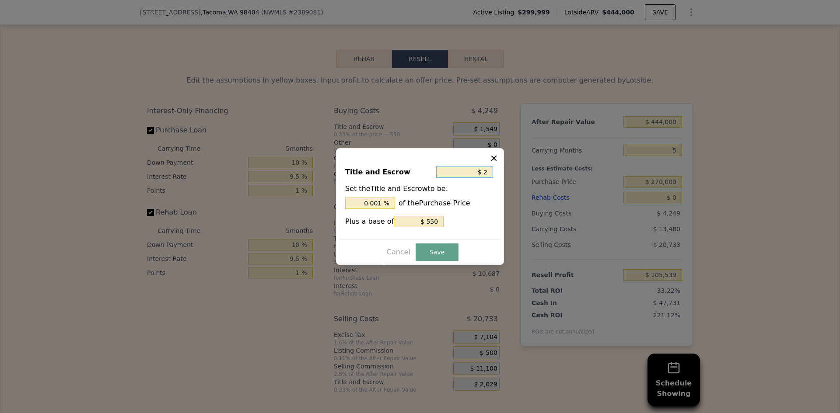
type input "0.007 %"
type input "$ 204"
type input "0.068 %"
type input "$ 2,049"
type input "0.683 %"
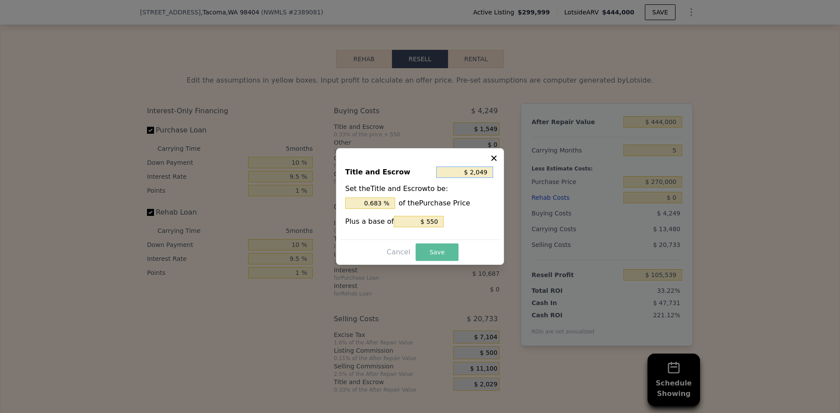
type input "$ 2,049"
click at [436, 250] on button "Save" at bounding box center [436, 252] width 43 height 17
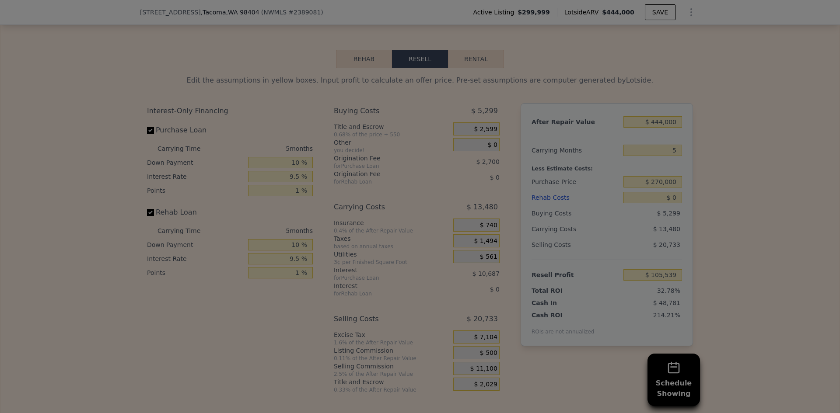
type input "$ 104,489"
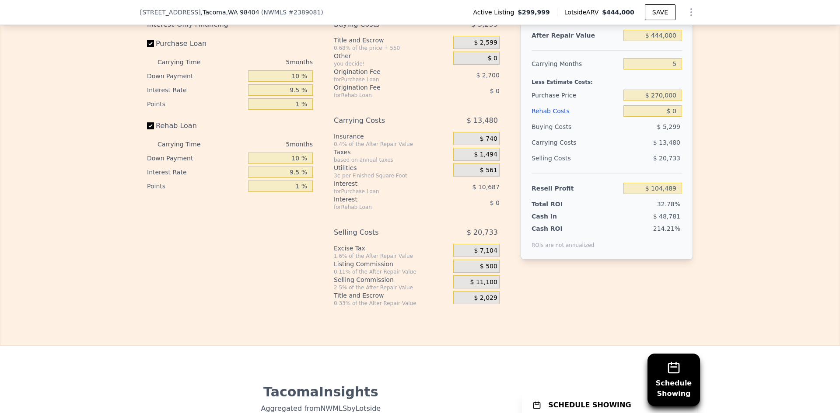
scroll to position [1399, 0]
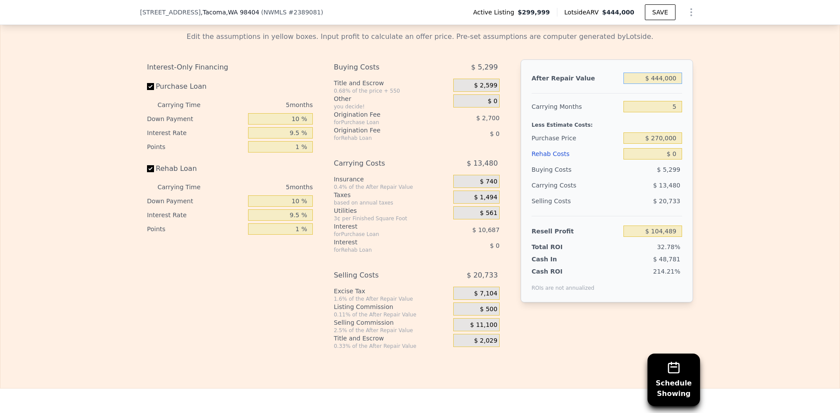
click at [664, 84] on input "$ 444,000" at bounding box center [652, 78] width 59 height 11
type input "$ 4"
type input "-$ 318,584"
type input "$ 410"
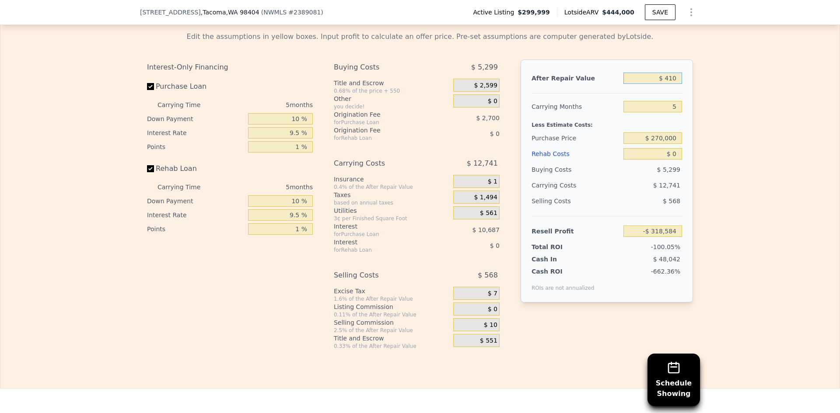
type input "-$ 318,197"
type input "$ 410,000"
type input "$ 72,092"
type input "$ 410,000"
click at [677, 112] on input "5" at bounding box center [652, 106] width 59 height 11
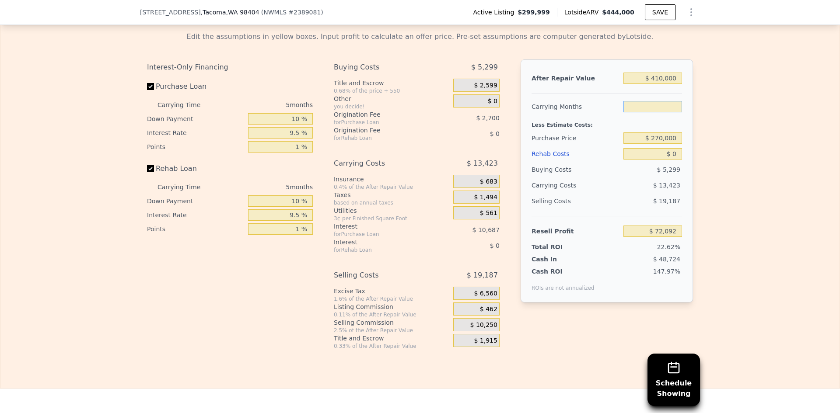
type input "4"
type input "$ 74,776"
type input "5"
type input "$ 72,092"
click at [667, 144] on input "$ 270,000" at bounding box center [652, 137] width 59 height 11
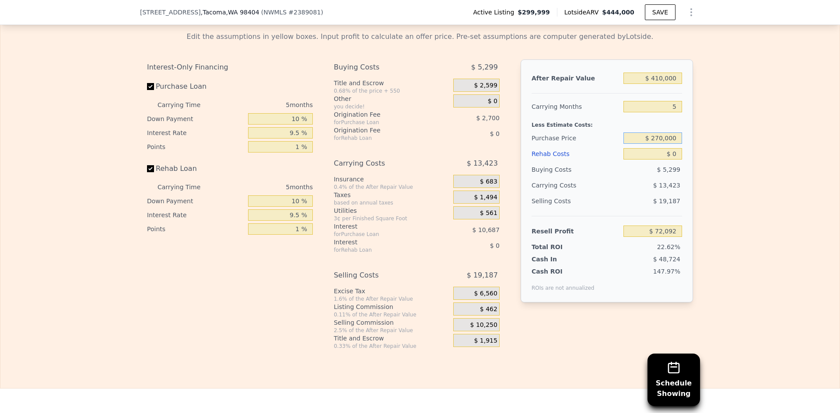
click at [667, 144] on input "$ 270,000" at bounding box center [652, 137] width 59 height 11
type input "$ 260,000"
click at [671, 160] on input "$ 0" at bounding box center [652, 153] width 59 height 11
type input "$ 114,144"
type input "$ 8"
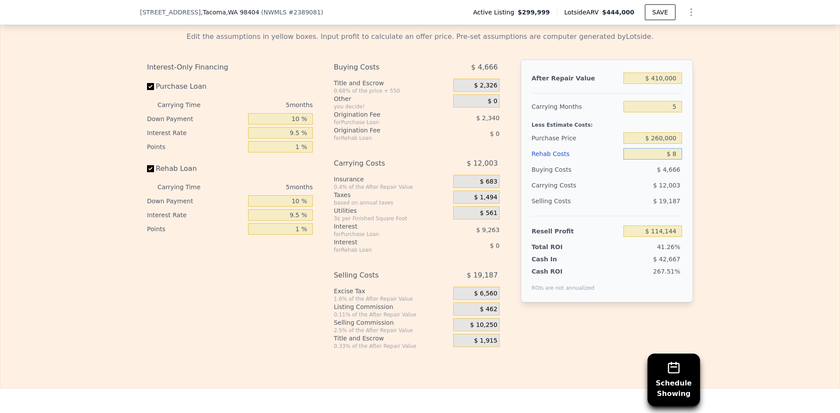
type input "$ 114,136"
type input "$ 800"
type input "$ 113,307"
type input "$ 80,000"
type input "$ 30,574"
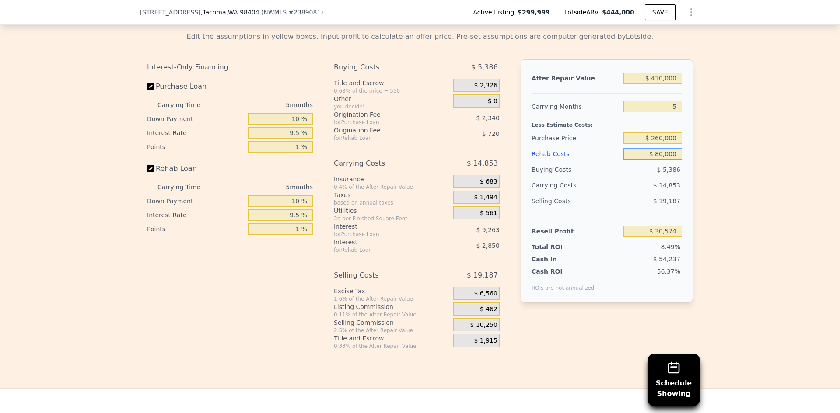
type input "$ 80,000"
click at [700, 191] on div "Edit the assumptions in yellow boxes. Input profit to calculate an offer price.…" at bounding box center [419, 186] width 839 height 325
click at [709, 217] on div "Edit the assumptions in yellow boxes. Input profit to calculate an offer price.…" at bounding box center [419, 186] width 839 height 325
click at [665, 84] on input "$ 410,000" at bounding box center [652, 78] width 59 height 11
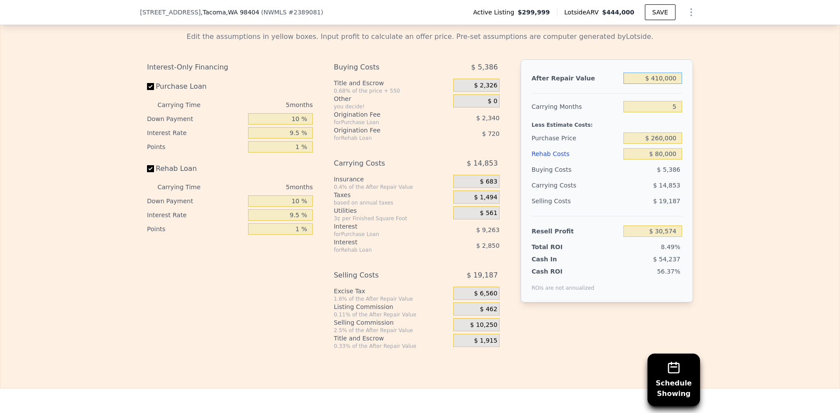
type input "$ 4"
type input "-$ 360,102"
type input "$ 425"
type input "-$ 359,701"
type input "$ 4,250"
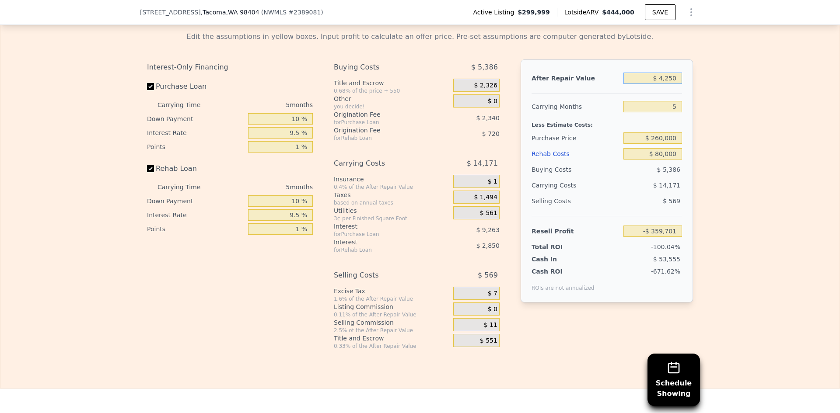
type input "-$ 356,056"
type input "$ 425,000"
type input "$ 44,867"
type input "$ 425,000"
click at [758, 176] on div "Edit the assumptions in yellow boxes. Input profit to calculate an offer price.…" at bounding box center [419, 186] width 839 height 325
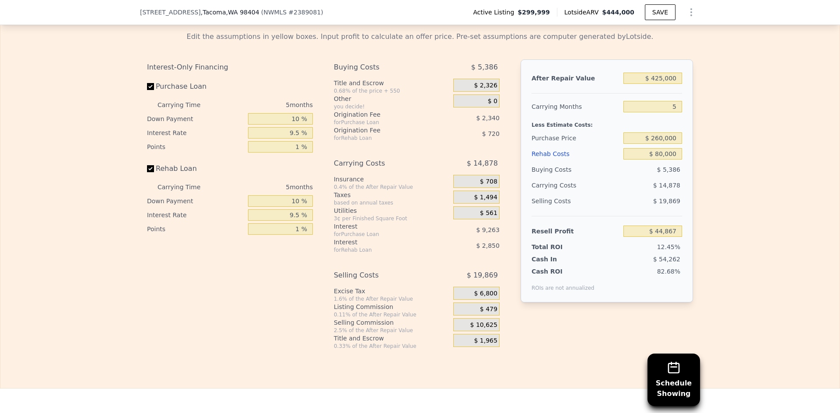
click at [739, 79] on div "Edit the assumptions in yellow boxes. Input profit to calculate an offer price.…" at bounding box center [419, 186] width 839 height 325
